Goal: Check status: Check status

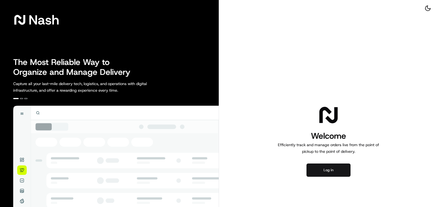
click at [333, 170] on button "Log in" at bounding box center [328, 169] width 44 height 13
click at [327, 170] on button "Log in" at bounding box center [328, 169] width 44 height 13
click at [323, 168] on button "Log in" at bounding box center [328, 169] width 44 height 13
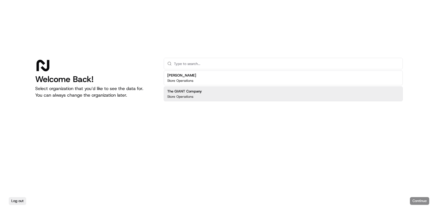
click at [200, 89] on h2 "The GIANT Company" at bounding box center [184, 91] width 35 height 5
click at [416, 201] on button "Continue" at bounding box center [418, 201] width 19 height 8
